Goal: Check status: Check status

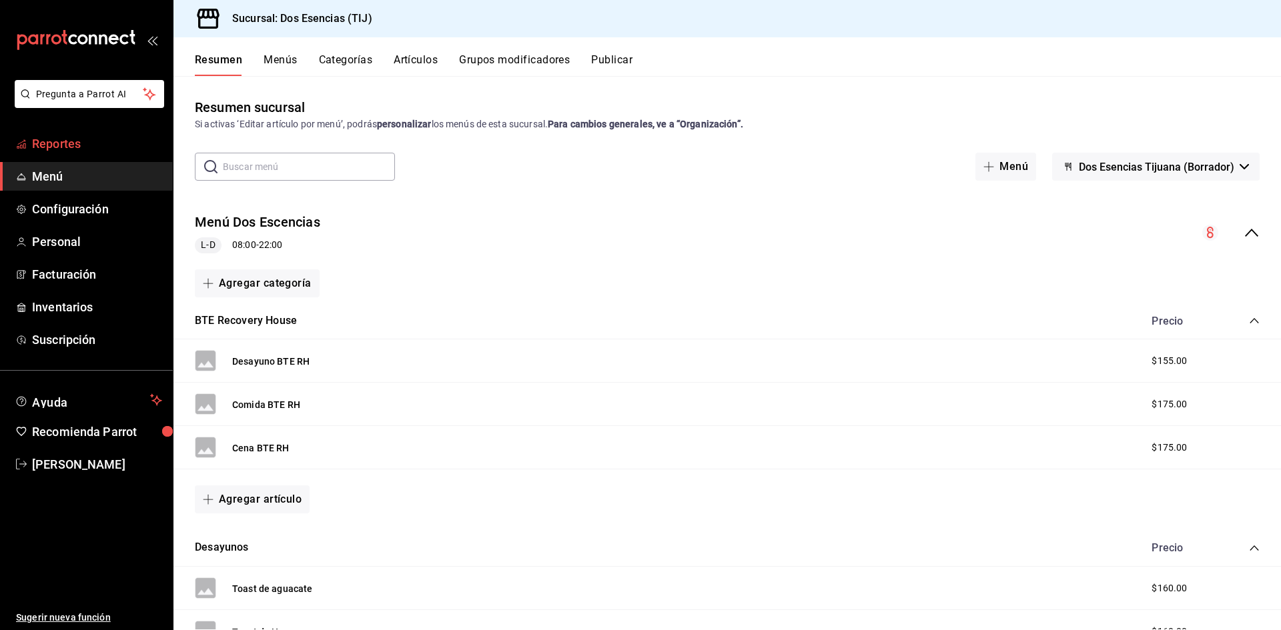
click at [83, 143] on span "Reportes" at bounding box center [97, 144] width 130 height 18
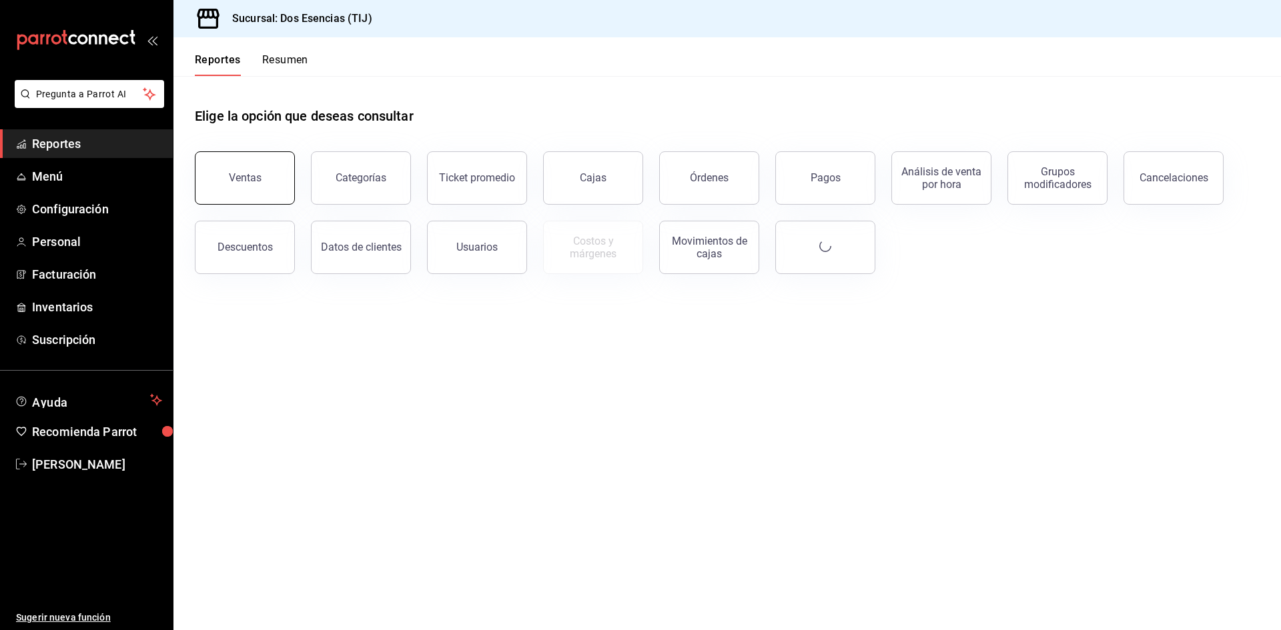
click at [250, 171] on button "Ventas" at bounding box center [245, 177] width 100 height 53
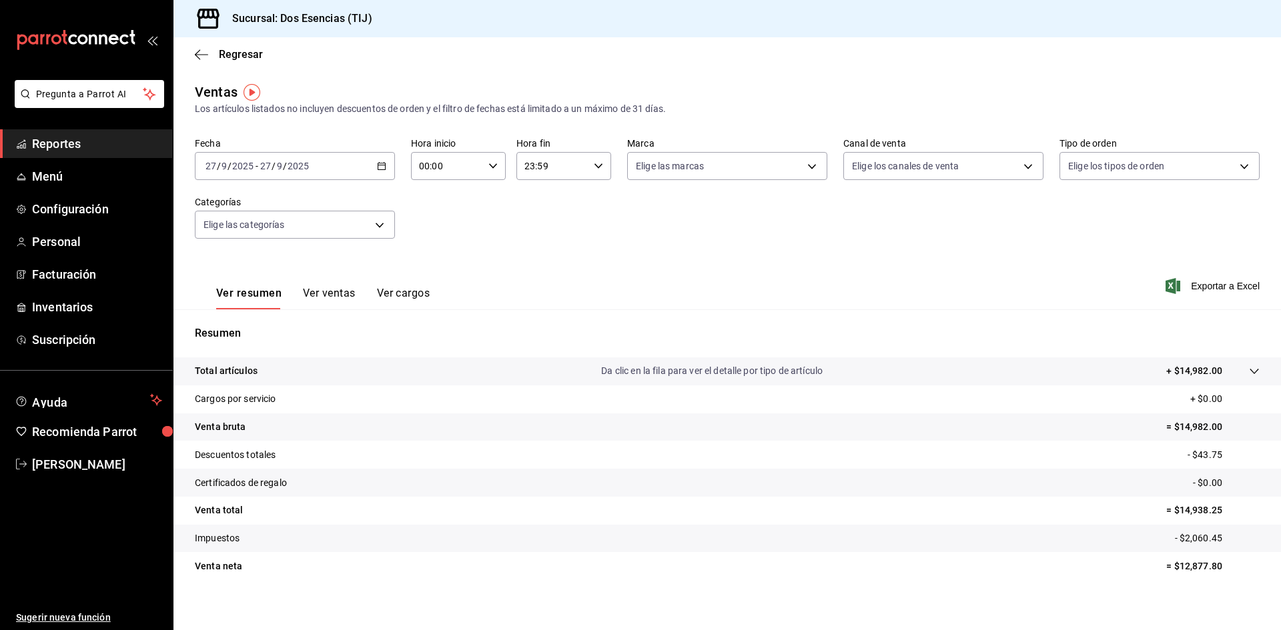
click at [379, 171] on div "[DATE] [DATE] - [DATE] [DATE]" at bounding box center [295, 166] width 200 height 28
click at [260, 324] on span "Rango de fechas" at bounding box center [257, 327] width 103 height 14
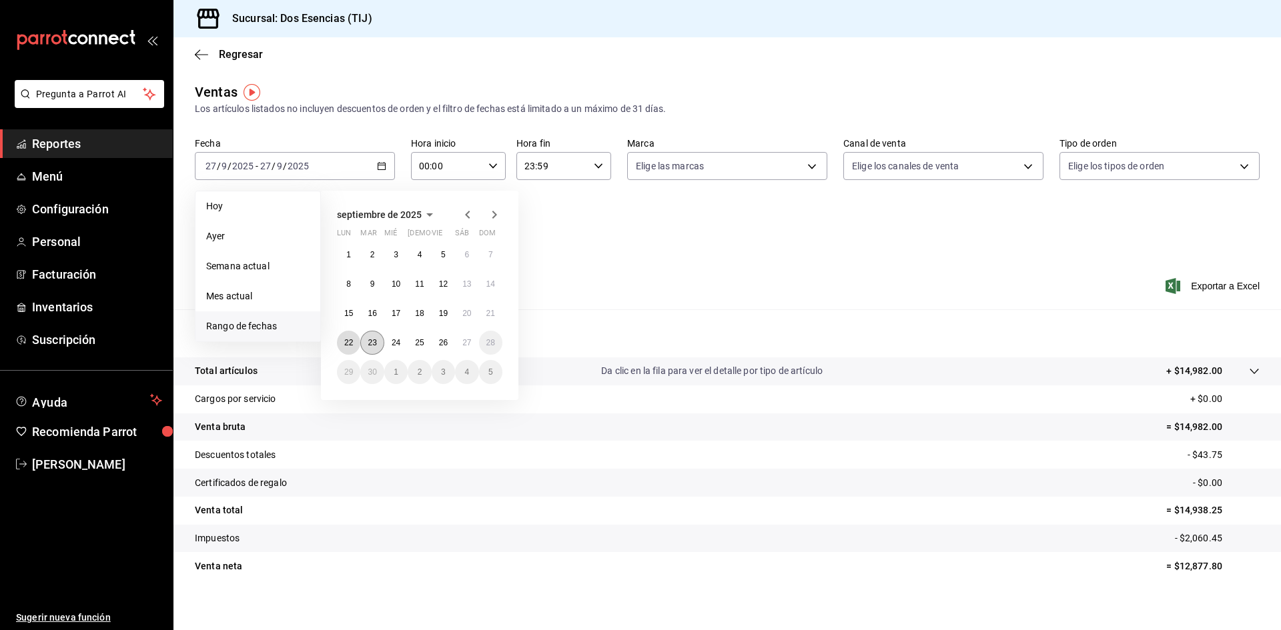
drag, startPoint x: 360, startPoint y: 340, endPoint x: 371, endPoint y: 340, distance: 11.3
click at [371, 340] on div "1 2 3 4 5 6 7 8 9 10 11 12 13 14 15 16 17 18 19 20 21 22 23 24 25 26 27 28 29 3…" at bounding box center [419, 313] width 165 height 141
click at [371, 340] on abbr "23" at bounding box center [372, 342] width 9 height 9
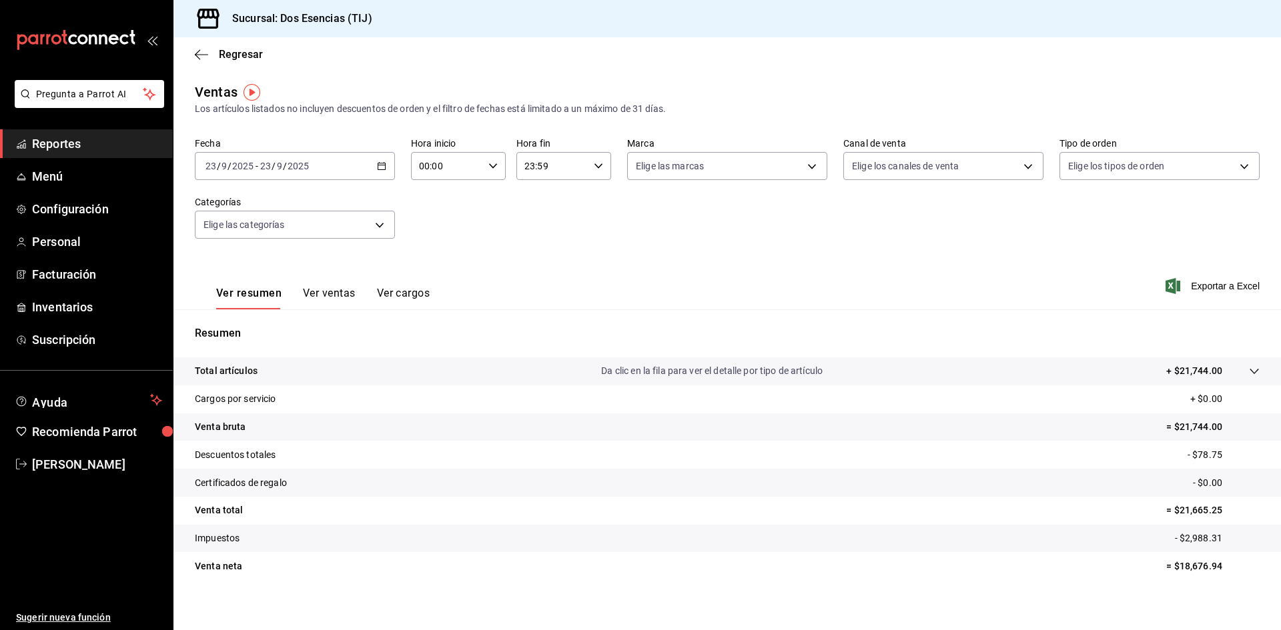
click at [374, 166] on div "[DATE] [DATE] - [DATE] [DATE]" at bounding box center [295, 166] width 200 height 28
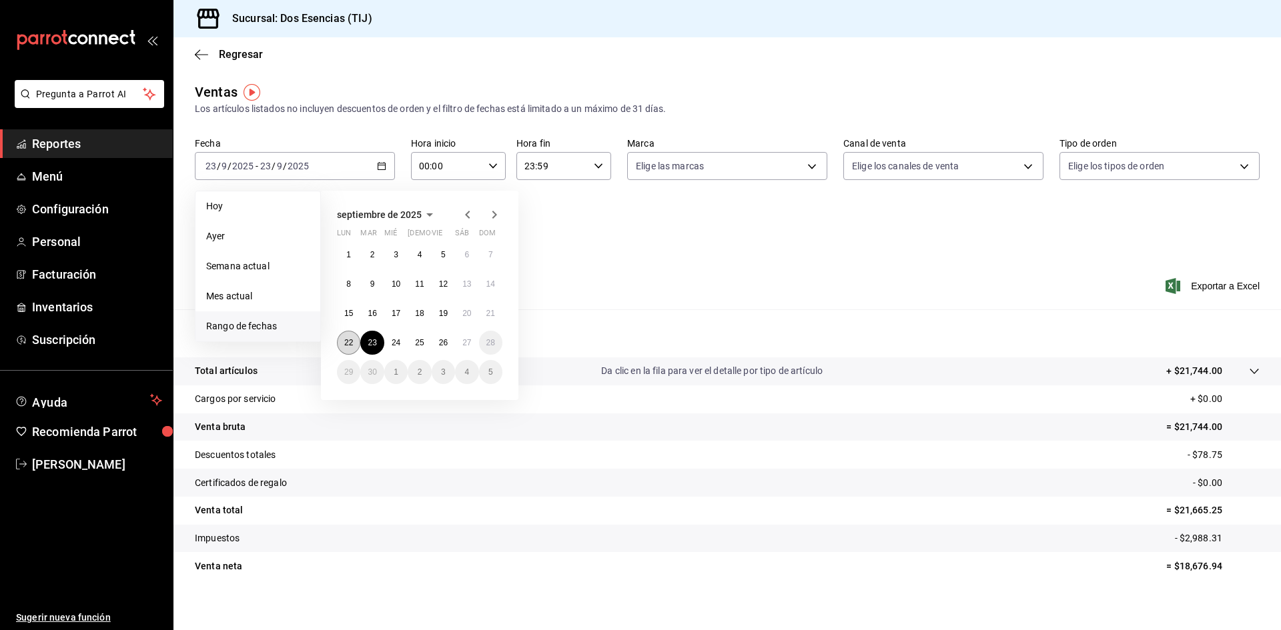
click at [346, 342] on abbr "22" at bounding box center [348, 342] width 9 height 9
click at [245, 326] on span "Rango de fechas" at bounding box center [257, 327] width 103 height 14
click at [466, 347] on abbr "27" at bounding box center [466, 342] width 9 height 9
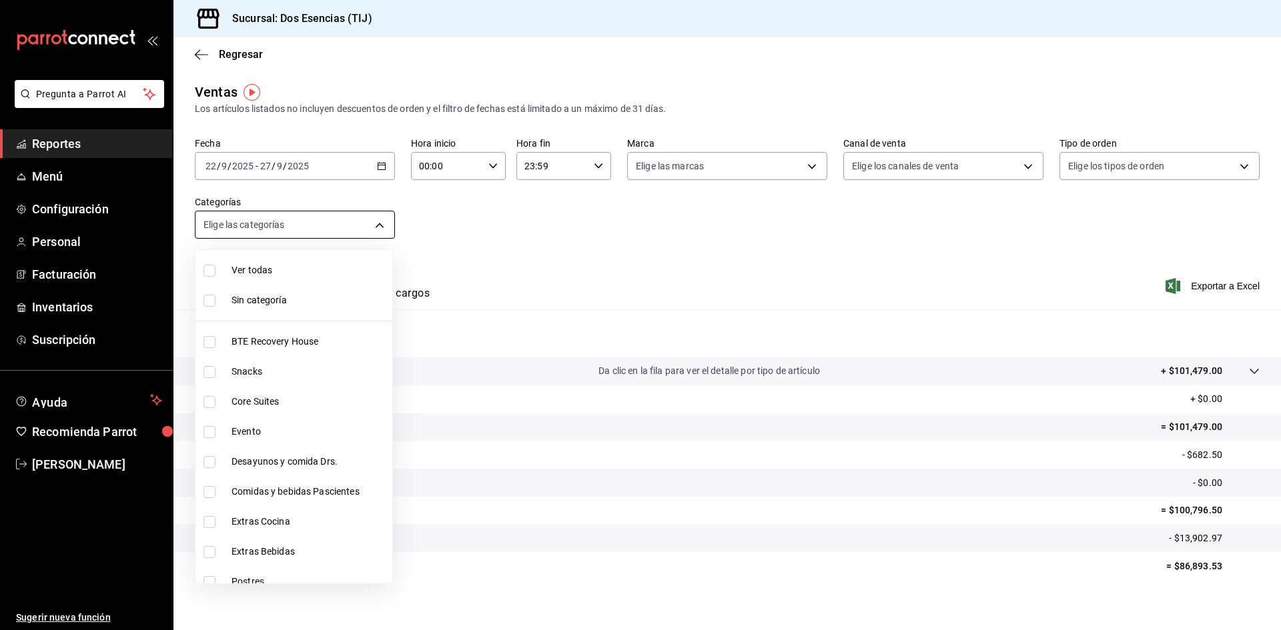
click at [376, 219] on body "Pregunta a Parrot AI Reportes Menú Configuración Personal Facturación Inventari…" at bounding box center [640, 315] width 1281 height 630
click at [212, 344] on input "checkbox" at bounding box center [209, 342] width 12 height 12
checkbox input "true"
type input "07122d97-4ba2-473e-a080-2ff63e34680f"
click at [211, 340] on input "checkbox" at bounding box center [209, 342] width 12 height 12
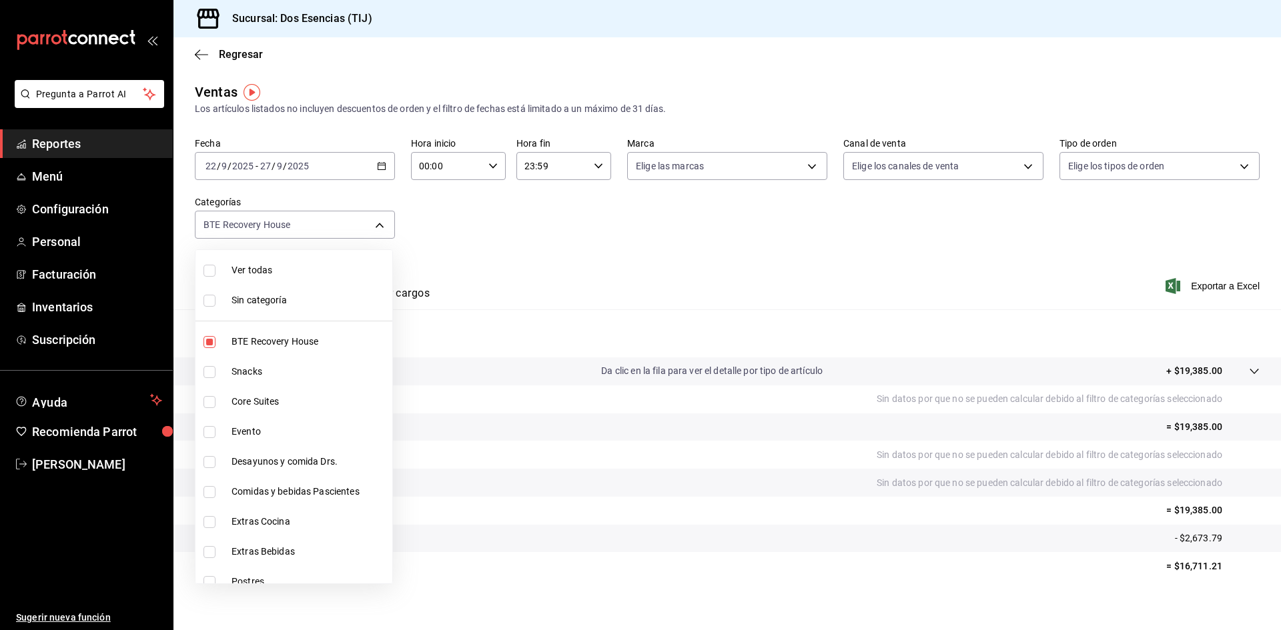
checkbox input "false"
click at [459, 272] on div at bounding box center [640, 315] width 1281 height 630
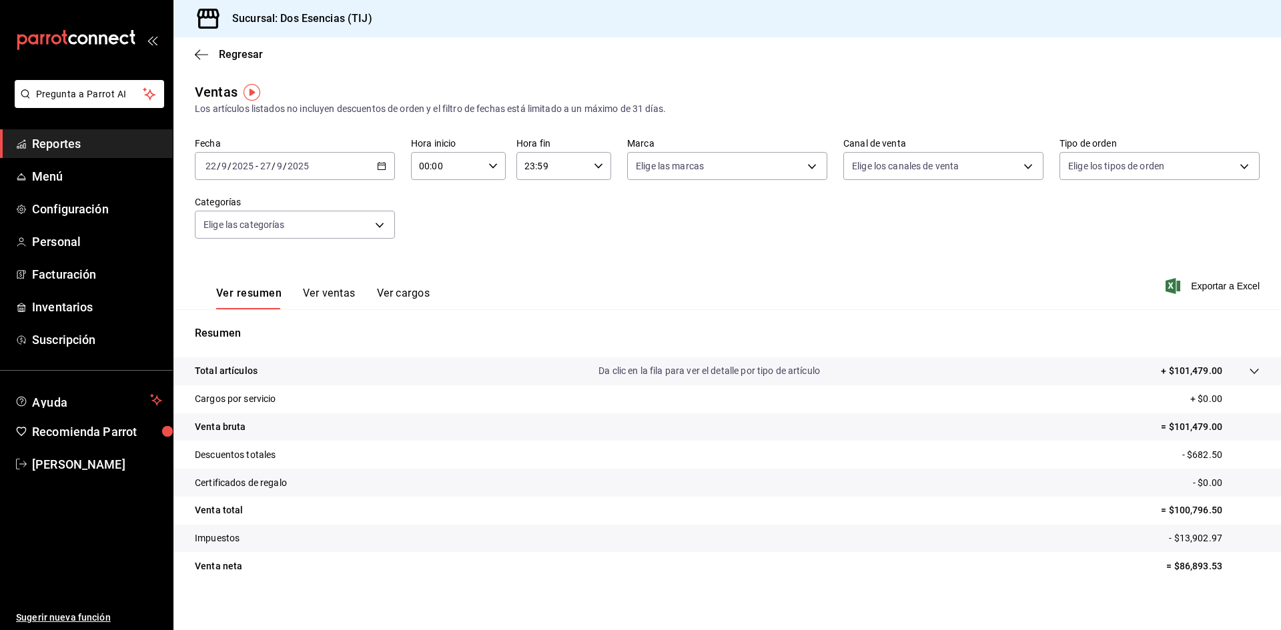
click at [458, 269] on div "Ver resumen Ver ventas Ver cargos Exportar a Excel" at bounding box center [726, 282] width 1107 height 55
click at [212, 343] on div "Resumen Total artículos Da clic en la fila para ver el detalle por tipo de artí…" at bounding box center [726, 461] width 1107 height 271
click at [203, 301] on div "Ver resumen Ver ventas Ver cargos" at bounding box center [312, 290] width 235 height 39
click at [216, 298] on button "Ver resumen" at bounding box center [248, 298] width 65 height 23
click at [212, 299] on div "Ver resumen Ver ventas Ver cargos" at bounding box center [312, 290] width 235 height 39
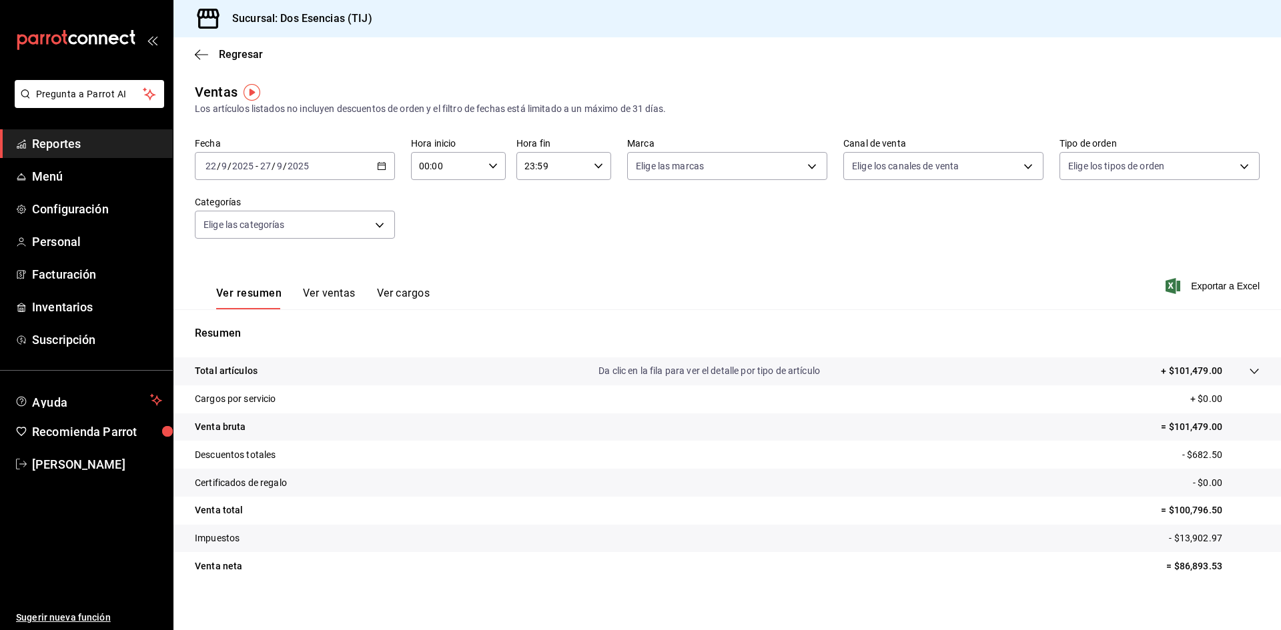
click at [209, 346] on div "Resumen Total artículos Da clic en la fila para ver el detalle por tipo de artí…" at bounding box center [726, 461] width 1107 height 271
drag, startPoint x: 646, startPoint y: 307, endPoint x: 606, endPoint y: 282, distance: 46.5
click at [619, 298] on div "Ver resumen Ver ventas Ver cargos Exportar a Excel" at bounding box center [726, 282] width 1107 height 55
click at [593, 286] on div "Ver resumen Ver ventas Ver cargos Exportar a Excel" at bounding box center [726, 282] width 1107 height 55
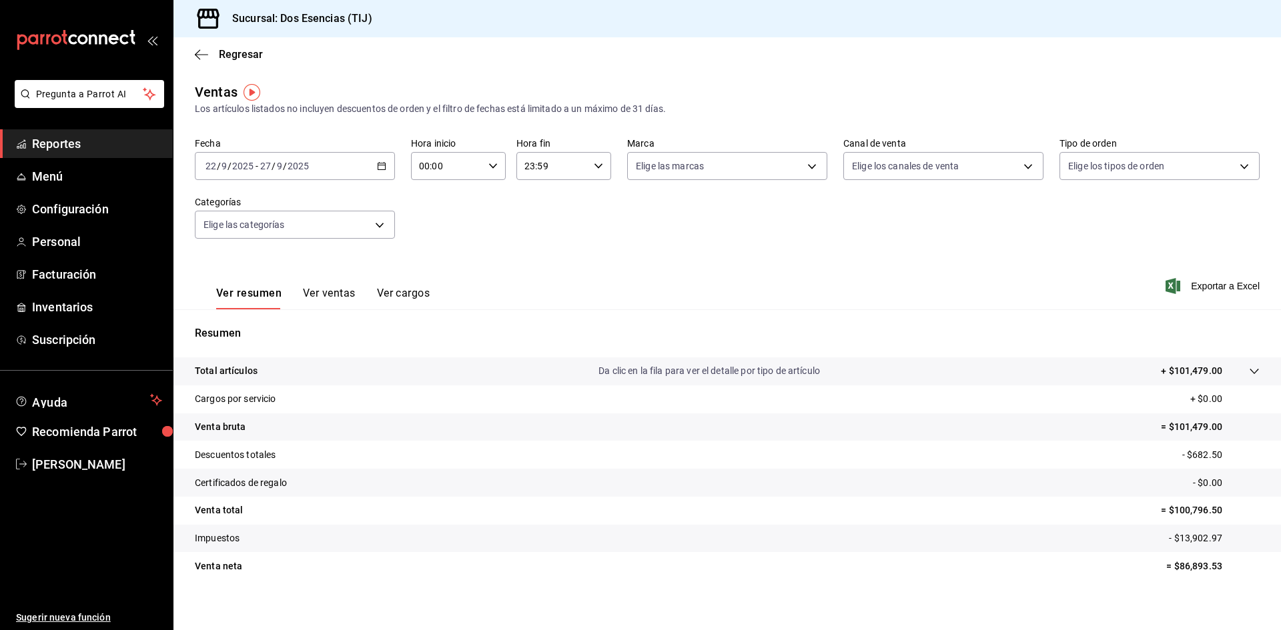
click at [109, 151] on span "Reportes" at bounding box center [97, 144] width 130 height 18
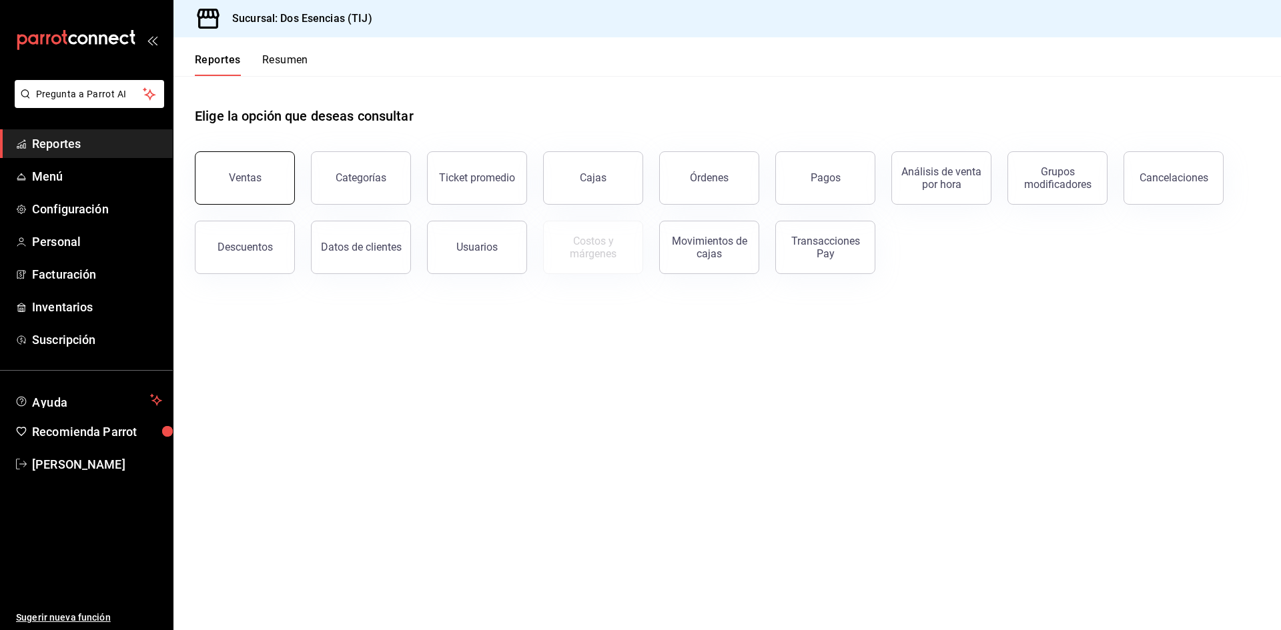
click at [237, 171] on button "Ventas" at bounding box center [245, 177] width 100 height 53
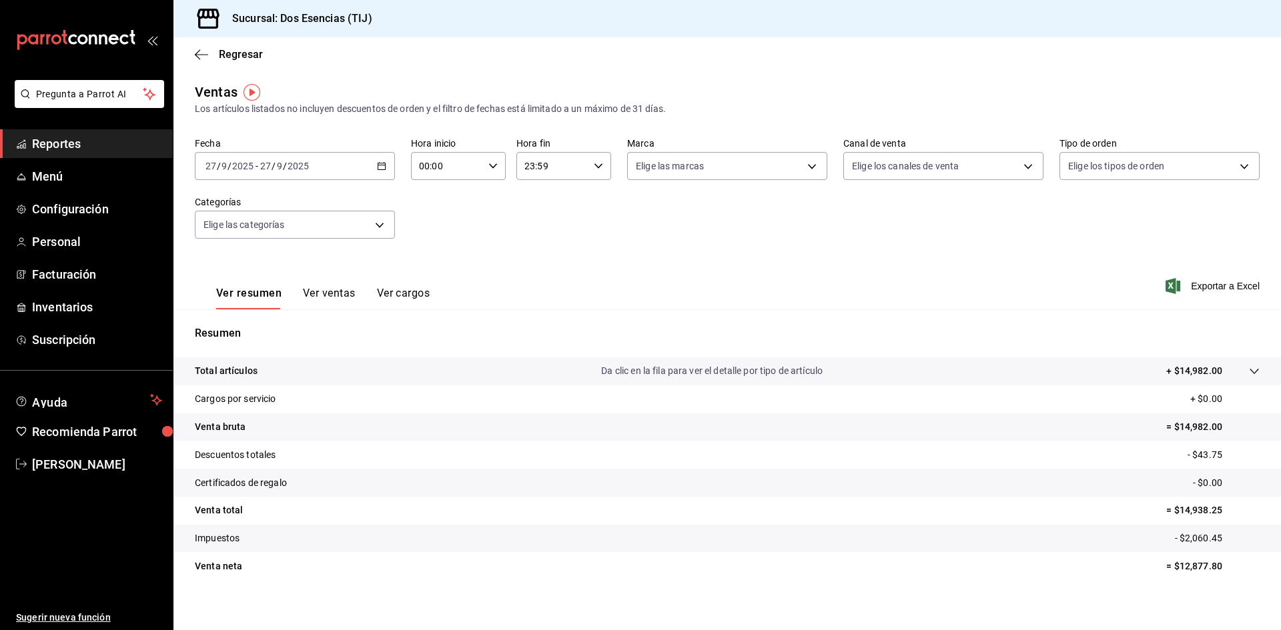
click at [390, 166] on div "[DATE] [DATE] - [DATE] [DATE]" at bounding box center [295, 166] width 200 height 28
click at [267, 321] on span "Rango de fechas" at bounding box center [257, 327] width 103 height 14
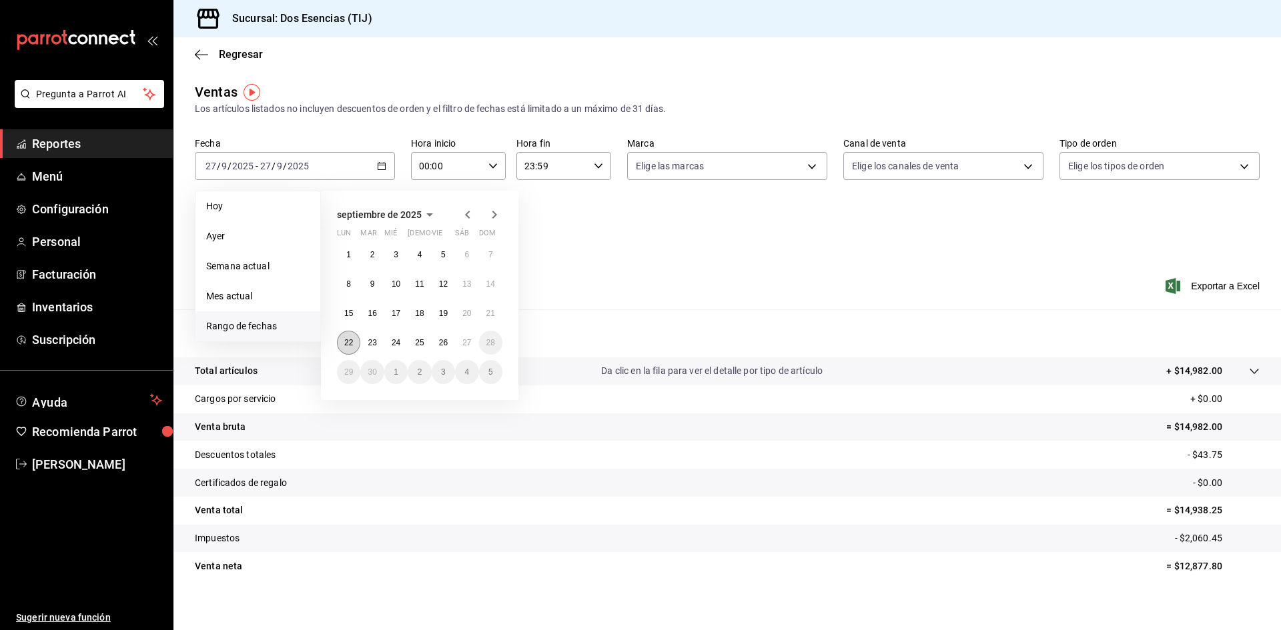
click at [344, 344] on abbr "22" at bounding box center [348, 342] width 9 height 9
click at [471, 347] on abbr "27" at bounding box center [466, 342] width 9 height 9
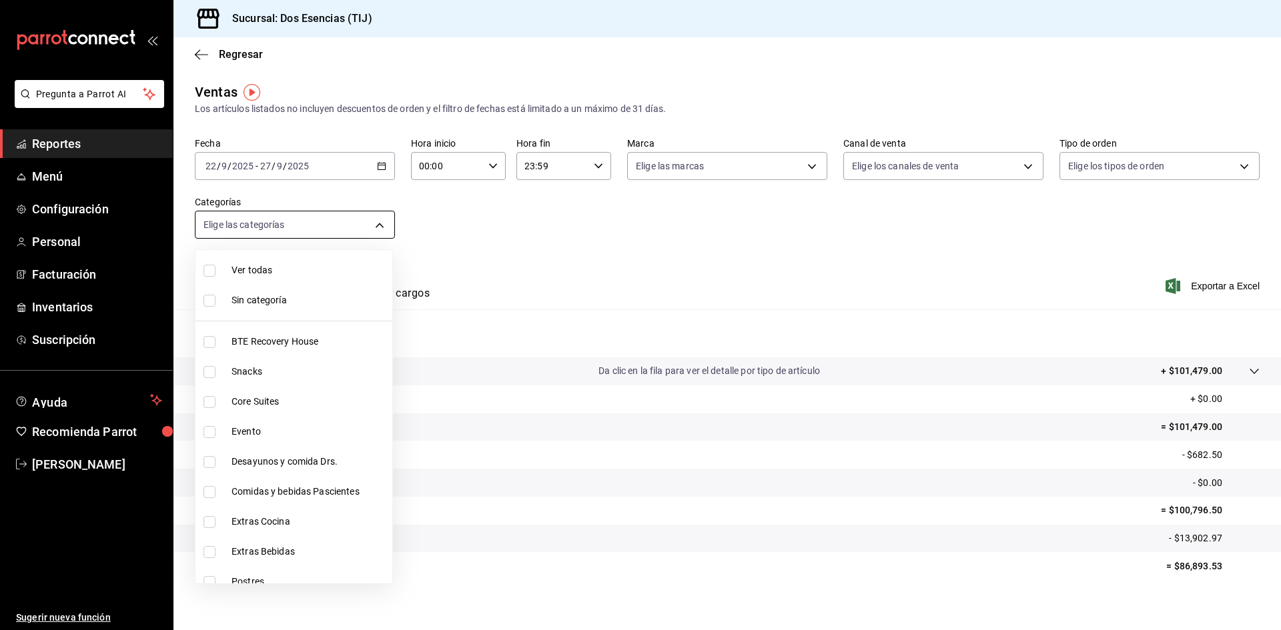
click at [376, 224] on body "Pregunta a Parrot AI Reportes Menú Configuración Personal Facturación Inventari…" at bounding box center [640, 315] width 1281 height 630
click at [211, 340] on input "checkbox" at bounding box center [209, 342] width 12 height 12
checkbox input "true"
type input "07122d97-4ba2-473e-a080-2ff63e34680f"
click at [526, 266] on div at bounding box center [640, 315] width 1281 height 630
